Goal: Task Accomplishment & Management: Complete application form

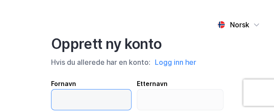
click at [92, 99] on input "text" at bounding box center [91, 99] width 80 height 20
type input "Pernille"
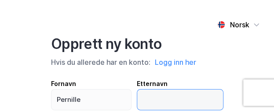
click at [145, 96] on input "text" at bounding box center [180, 99] width 86 height 20
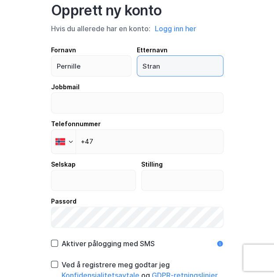
type input "Strand"
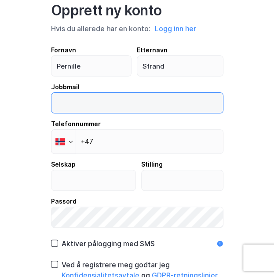
click at [146, 113] on input "email" at bounding box center [137, 103] width 172 height 20
type input "[EMAIL_ADDRESS][DOMAIN_NAME]"
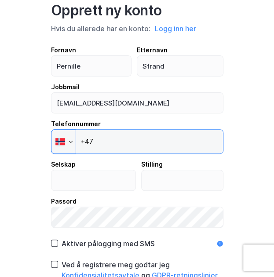
click at [135, 154] on input "+47" at bounding box center [137, 141] width 173 height 25
type input "[PHONE_NUMBER]"
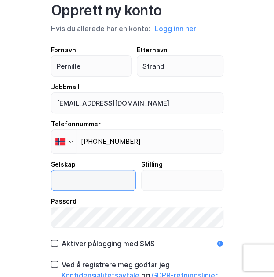
click at [90, 190] on input "text" at bounding box center [93, 180] width 84 height 20
type input "VestenFjeldske Eiendom AS"
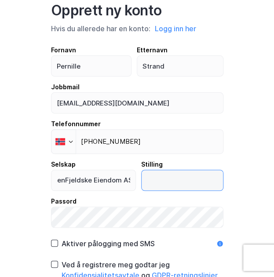
scroll to position [0, 0]
click at [147, 190] on input "text" at bounding box center [182, 180] width 81 height 20
type input "Administrasjonsansvarlig"
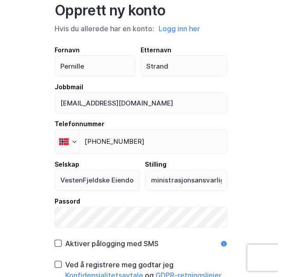
scroll to position [0, 0]
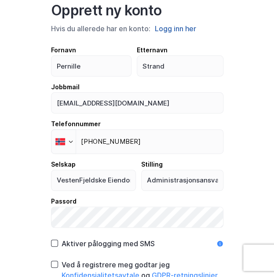
click at [186, 34] on button "Logg inn her" at bounding box center [175, 28] width 47 height 11
